Goal: Use online tool/utility: Utilize a website feature to perform a specific function

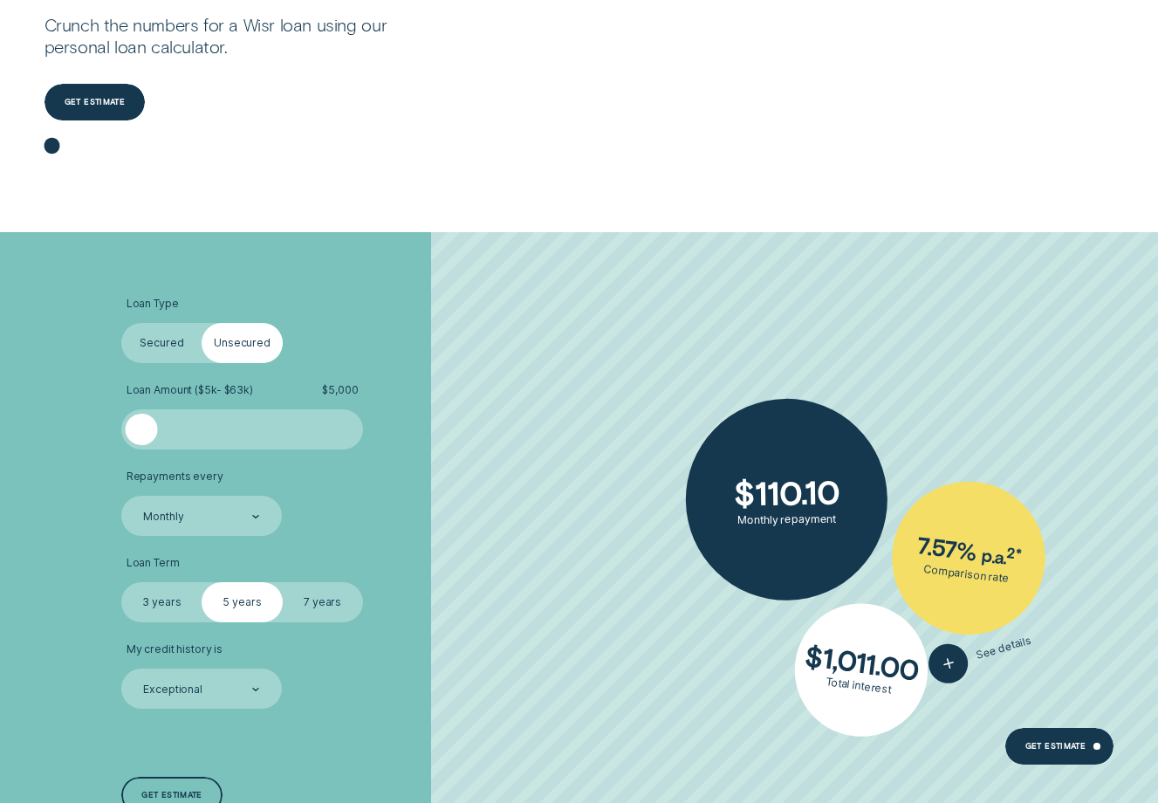
scroll to position [266, 0]
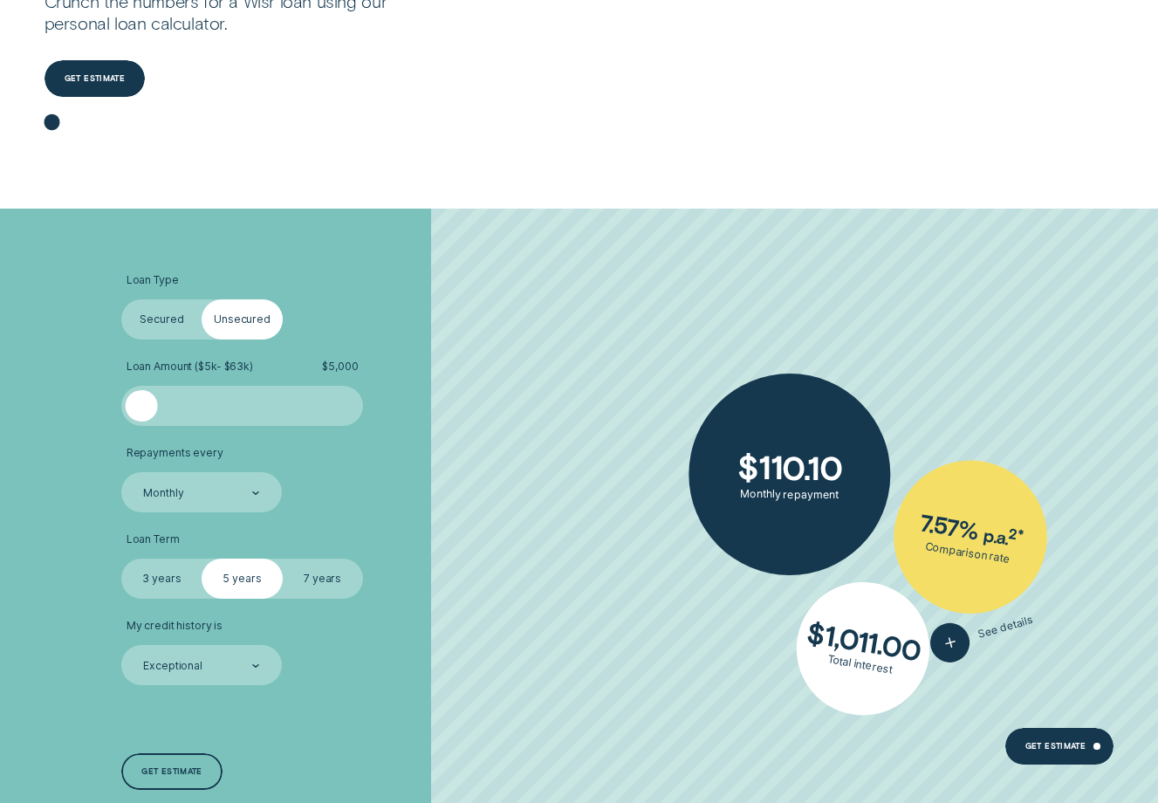
click at [161, 331] on label "Secured" at bounding box center [161, 319] width 80 height 40
click at [121, 299] on input "Secured" at bounding box center [121, 299] width 0 height 0
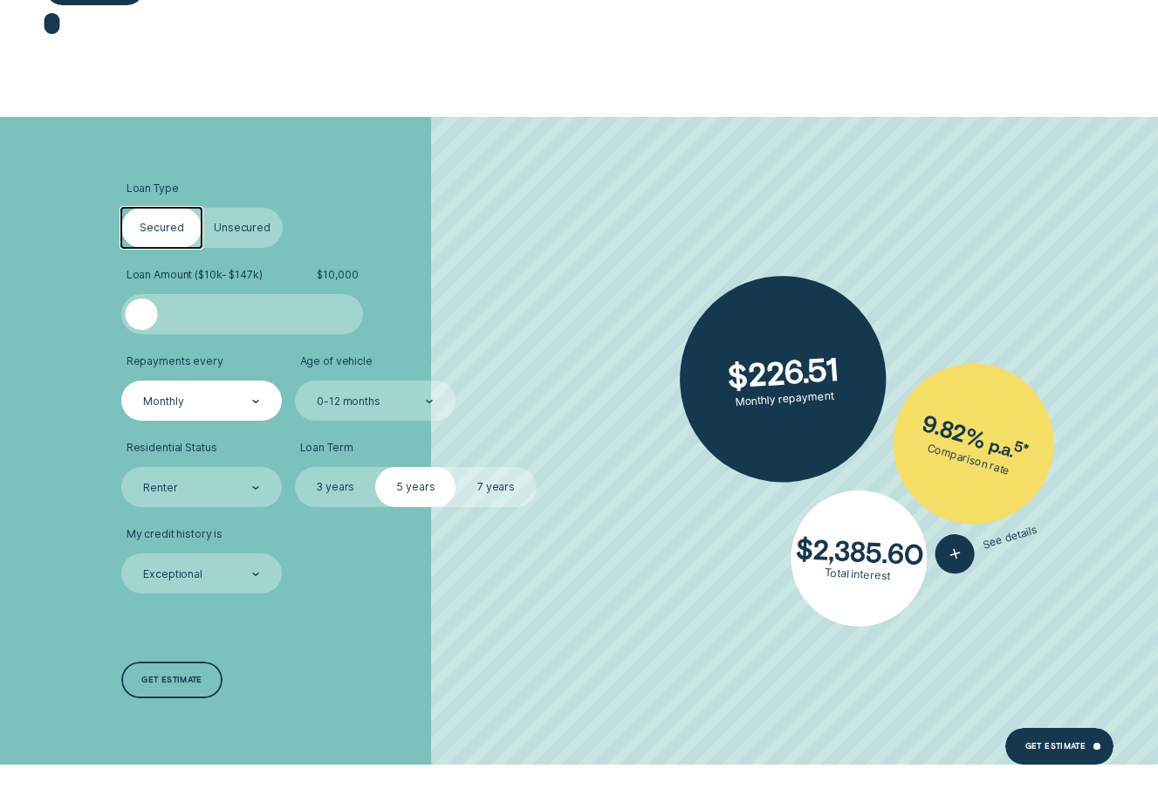
scroll to position [366, 0]
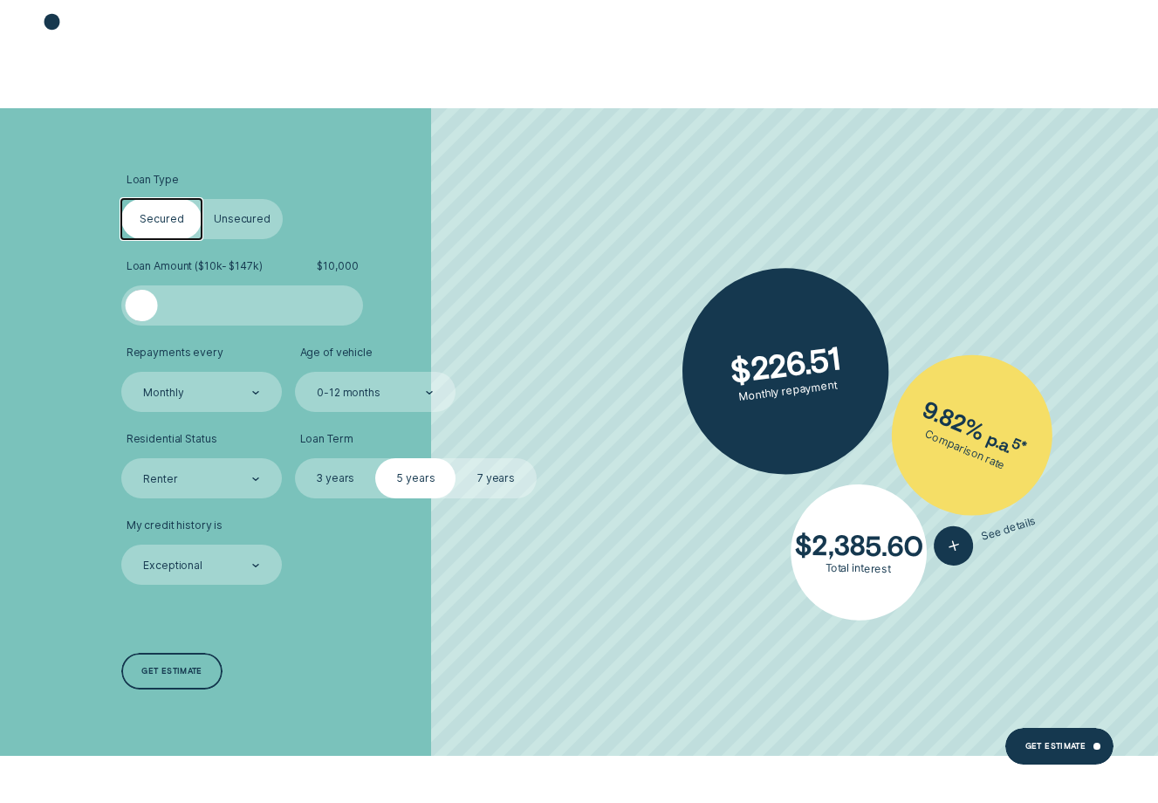
click at [187, 308] on div at bounding box center [241, 306] width 201 height 32
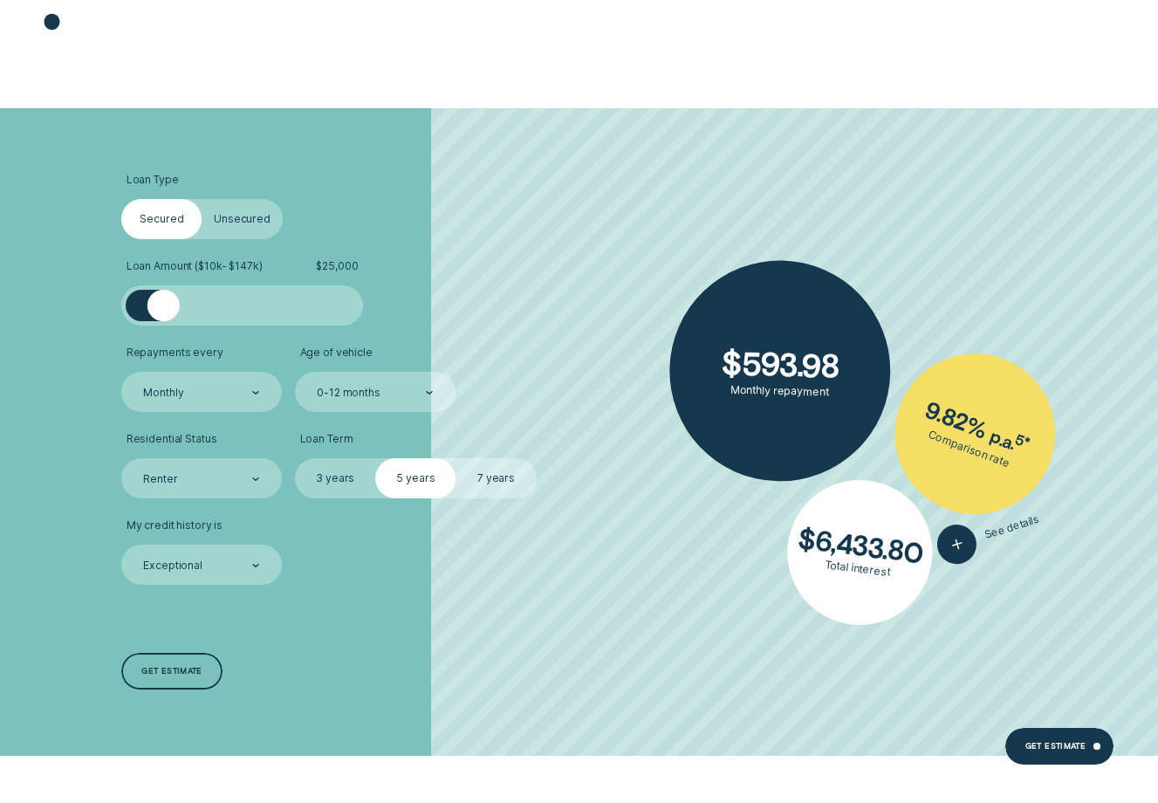
drag, startPoint x: 184, startPoint y: 308, endPoint x: 164, endPoint y: 311, distance: 20.2
click at [164, 311] on div at bounding box center [163, 306] width 32 height 32
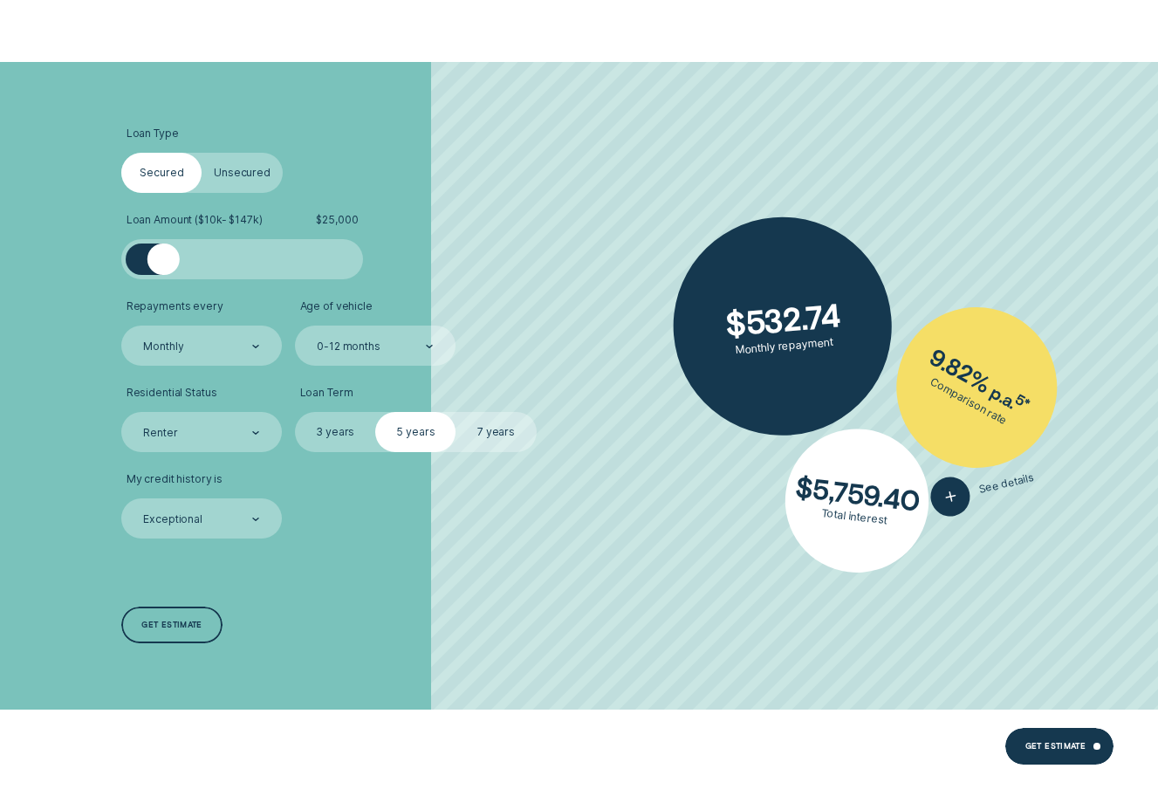
scroll to position [418, 0]
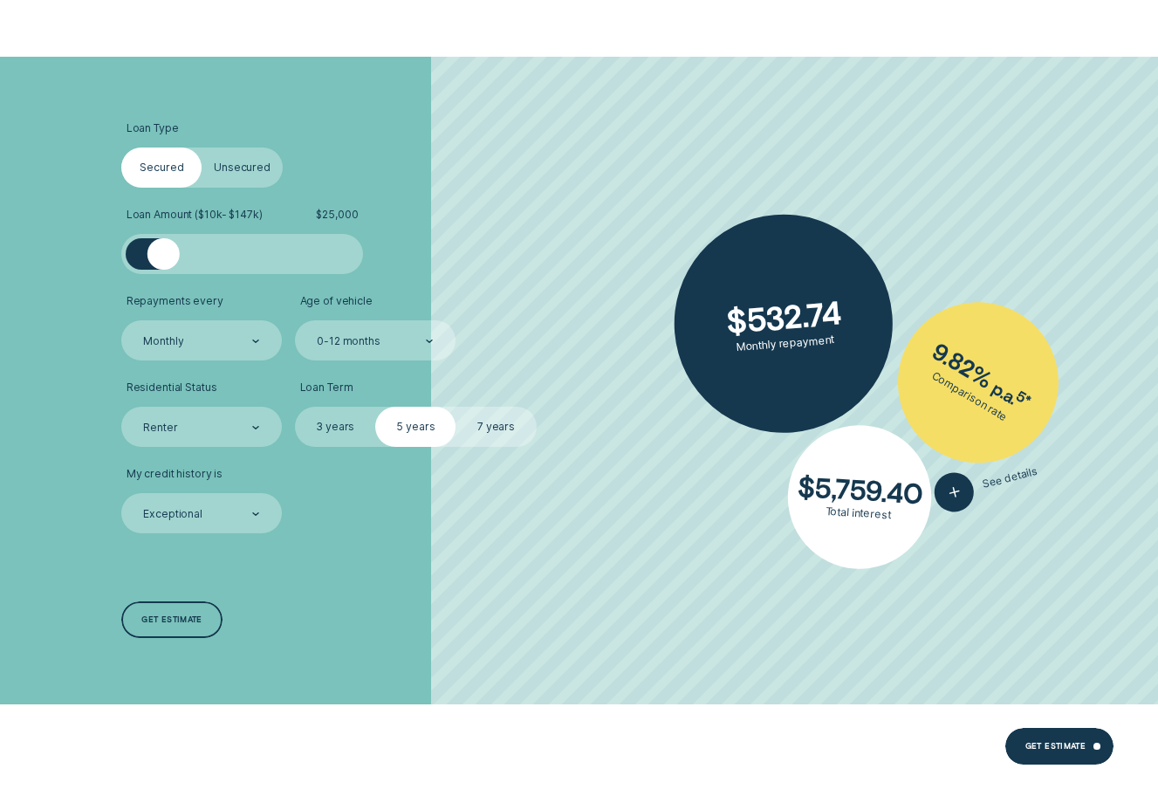
click at [242, 414] on div "Renter" at bounding box center [201, 427] width 161 height 40
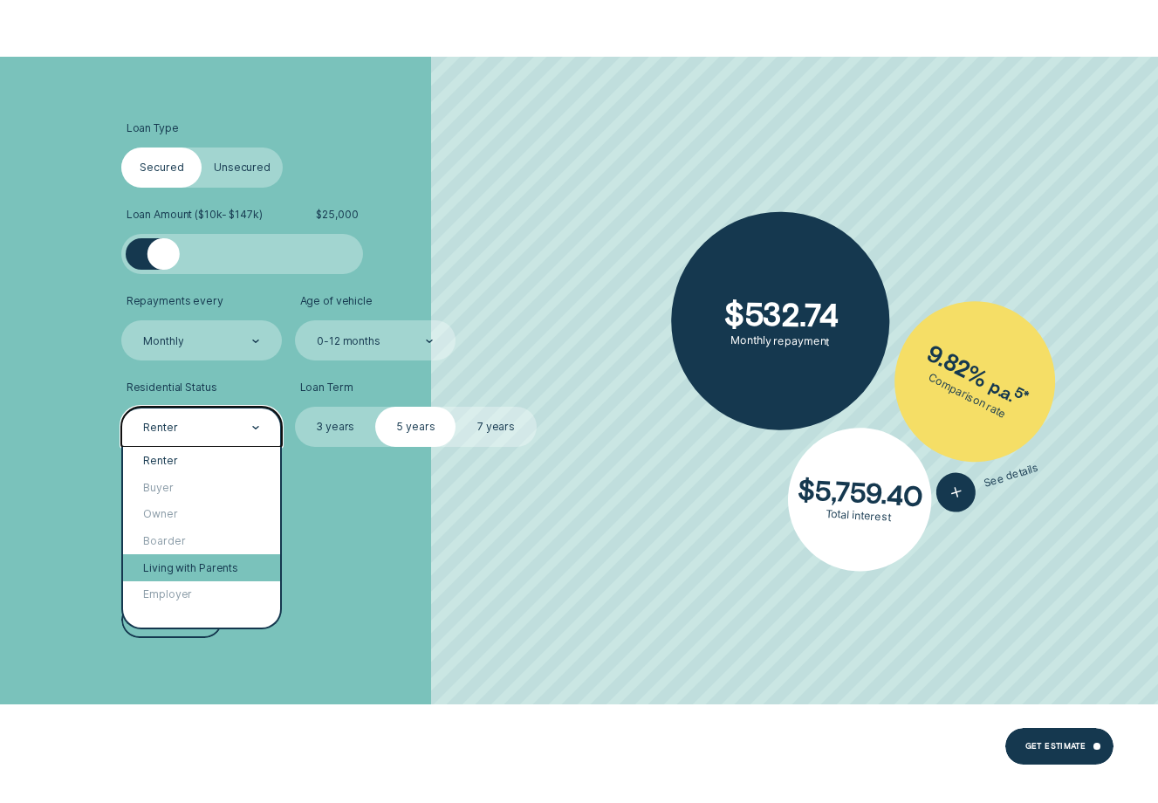
click at [228, 560] on div "Living with Parents" at bounding box center [201, 567] width 157 height 27
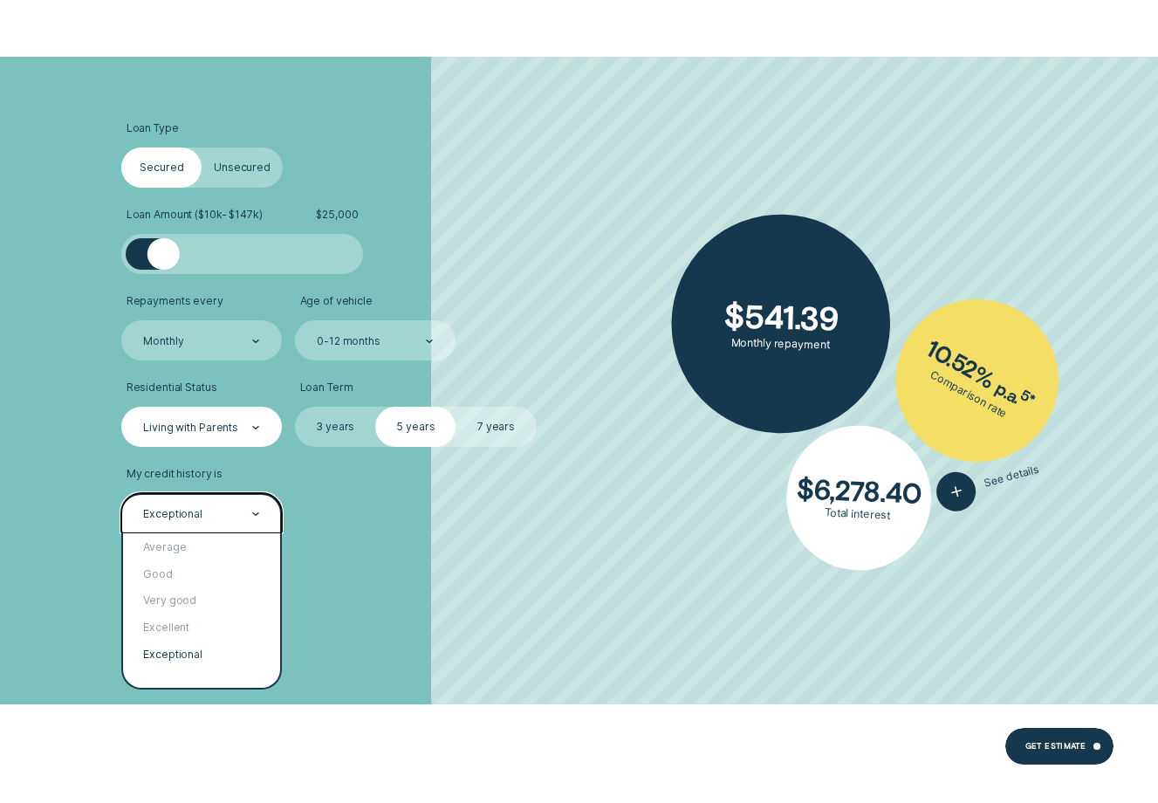
click at [257, 520] on div at bounding box center [255, 514] width 7 height 38
click at [240, 545] on div "Average" at bounding box center [201, 546] width 157 height 27
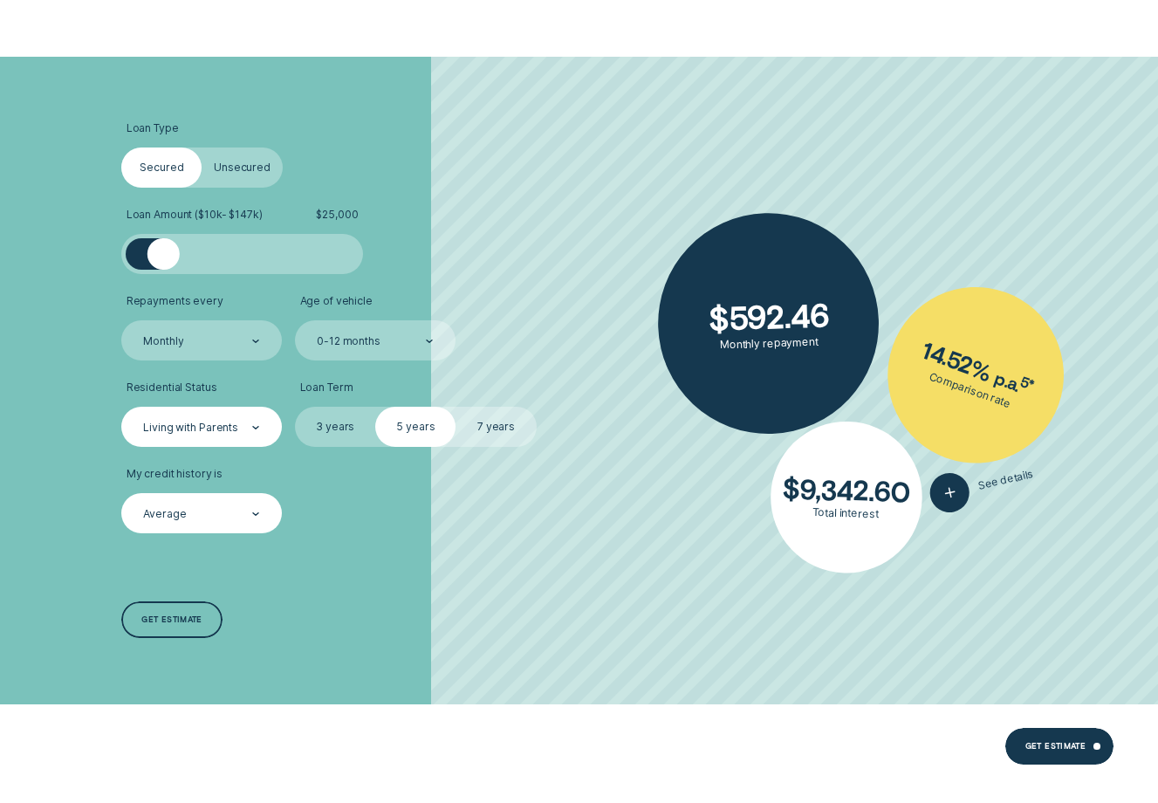
click at [247, 163] on label "Unsecured" at bounding box center [242, 167] width 80 height 40
click at [202, 147] on input "Unsecured" at bounding box center [202, 147] width 0 height 0
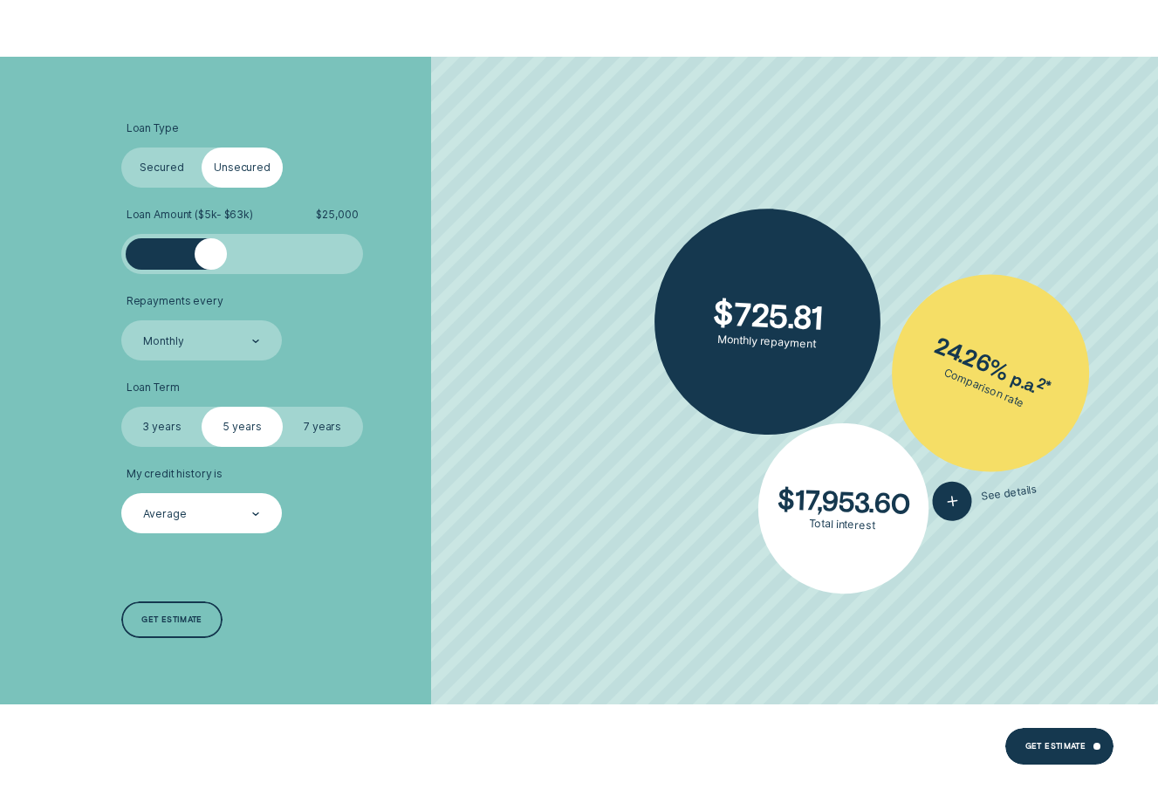
click at [181, 168] on label "Secured" at bounding box center [161, 167] width 80 height 40
click at [121, 147] on input "Secured" at bounding box center [121, 147] width 0 height 0
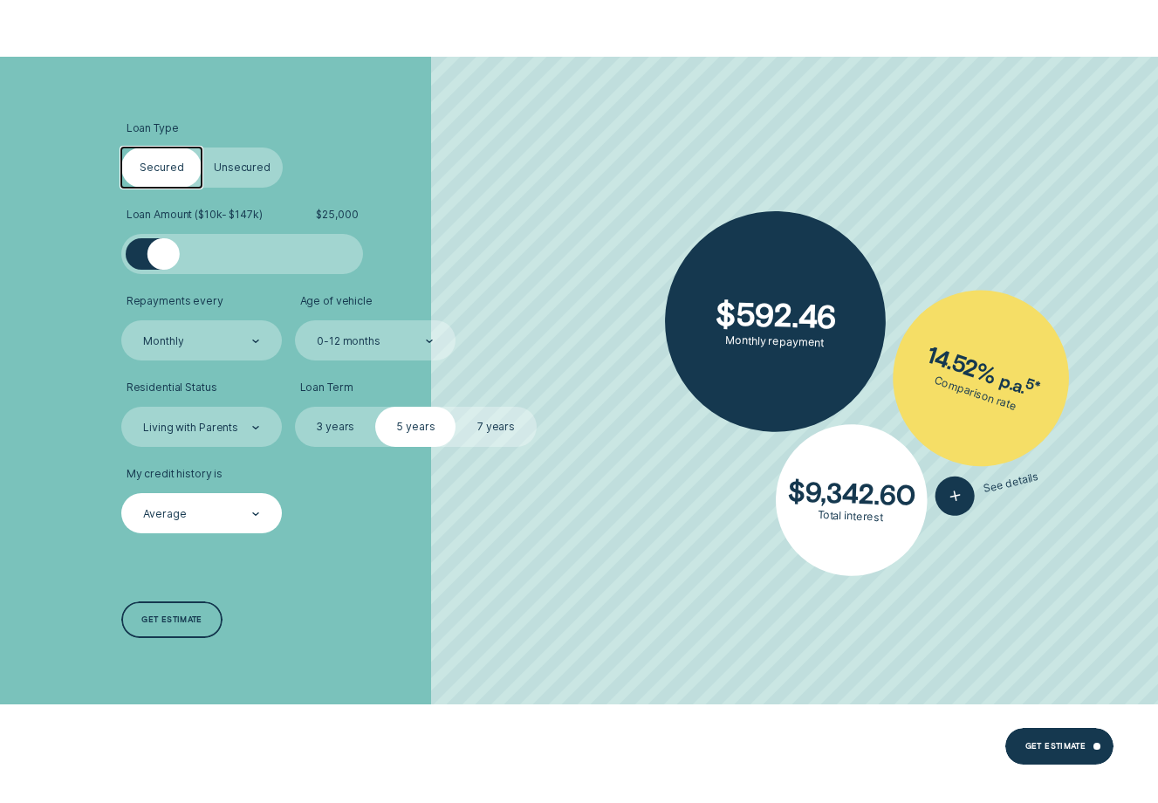
click at [239, 164] on label "Unsecured" at bounding box center [242, 167] width 80 height 40
click at [202, 147] on input "Unsecured" at bounding box center [202, 147] width 0 height 0
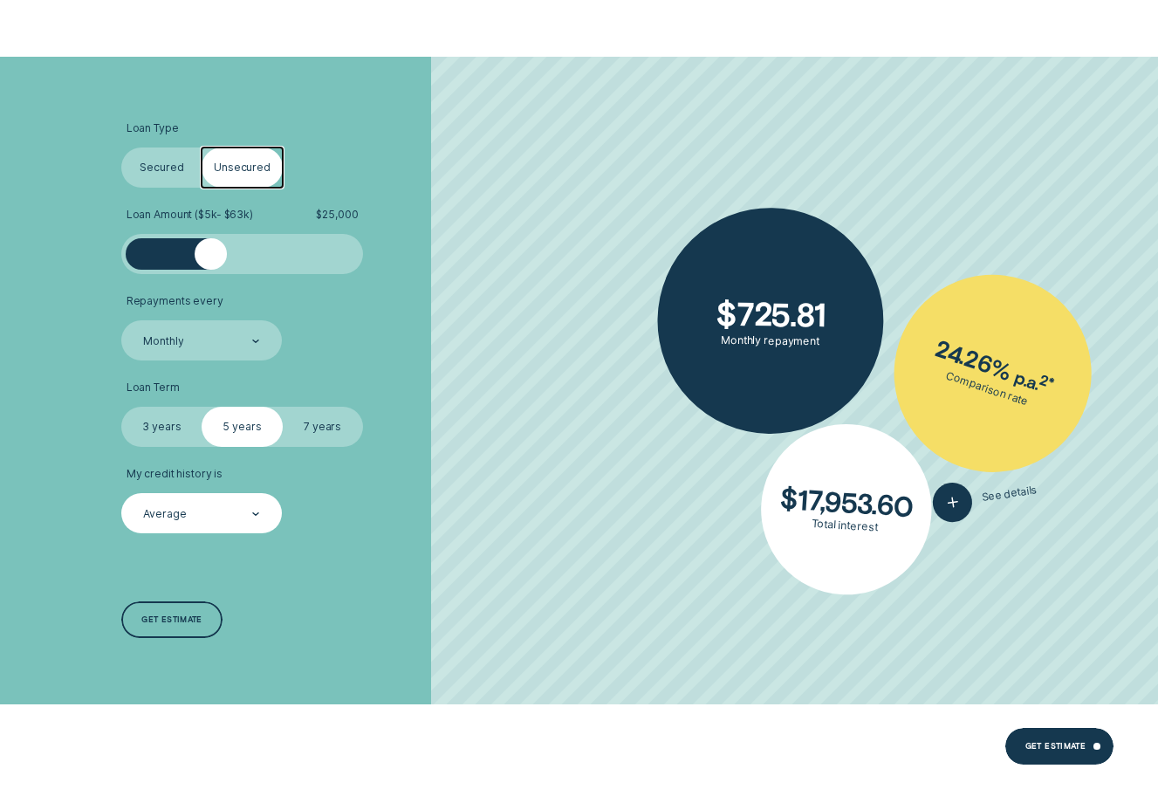
click at [168, 181] on label "Secured" at bounding box center [161, 167] width 80 height 40
click at [121, 147] on input "Secured" at bounding box center [121, 147] width 0 height 0
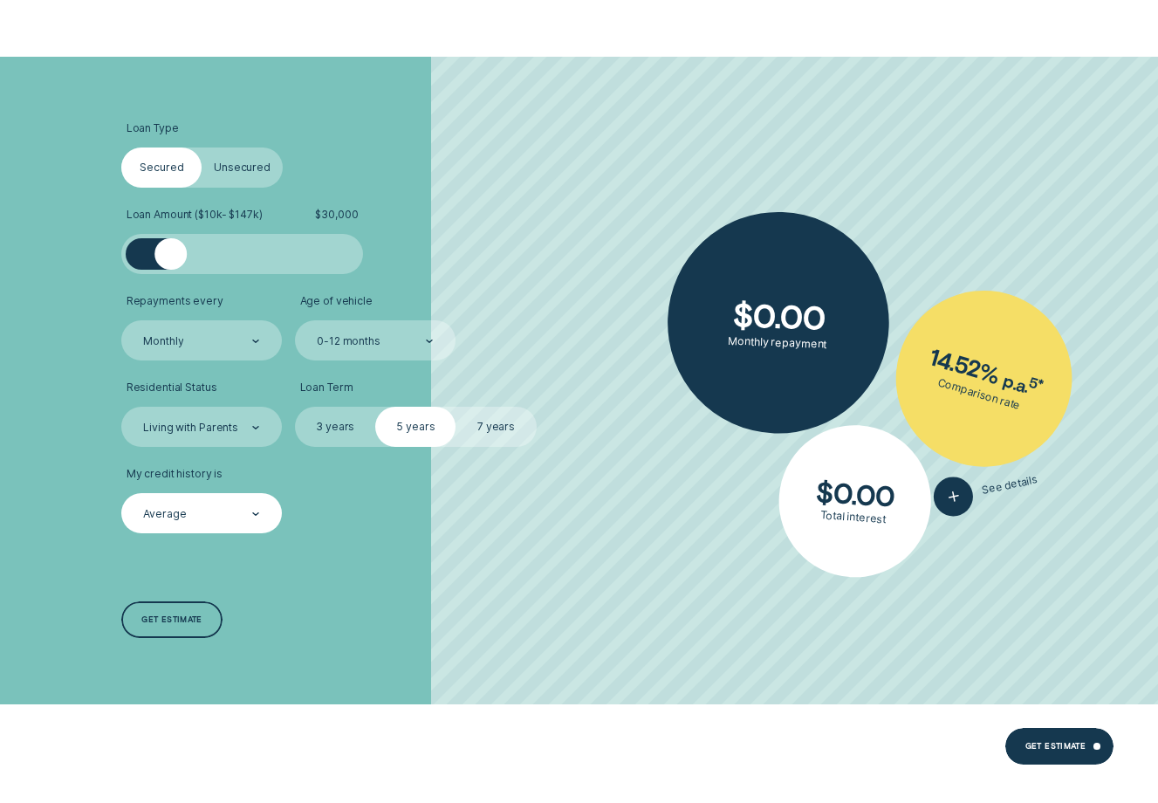
click at [171, 256] on div at bounding box center [171, 254] width 32 height 32
